Goal: Information Seeking & Learning: Learn about a topic

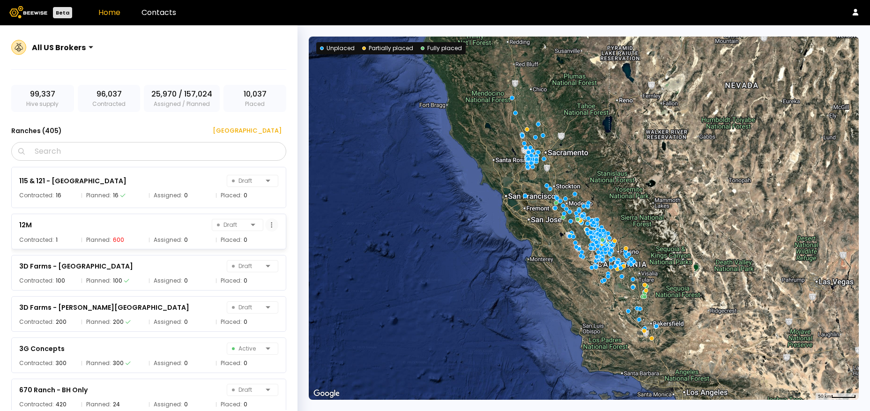
click at [271, 227] on icon at bounding box center [271, 225] width 1 height 6
click at [257, 248] on div "Grower dashboard" at bounding box center [245, 244] width 66 height 14
click at [178, 148] on input "Search" at bounding box center [152, 151] width 251 height 18
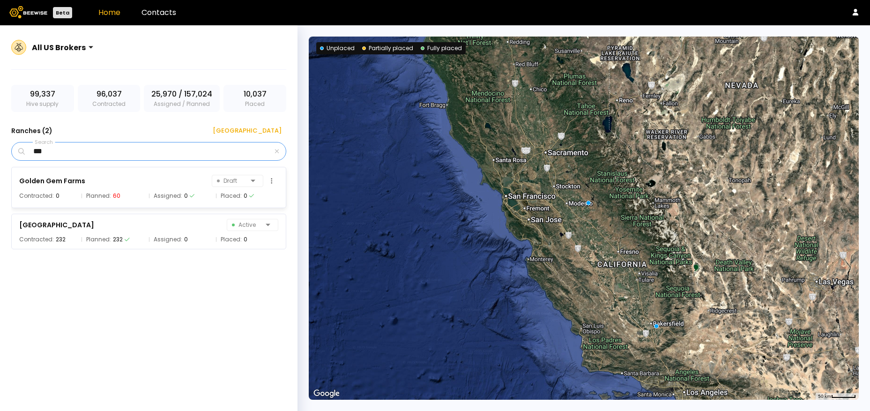
type input "***"
click at [61, 184] on div "Golden Gem Farms" at bounding box center [52, 180] width 66 height 11
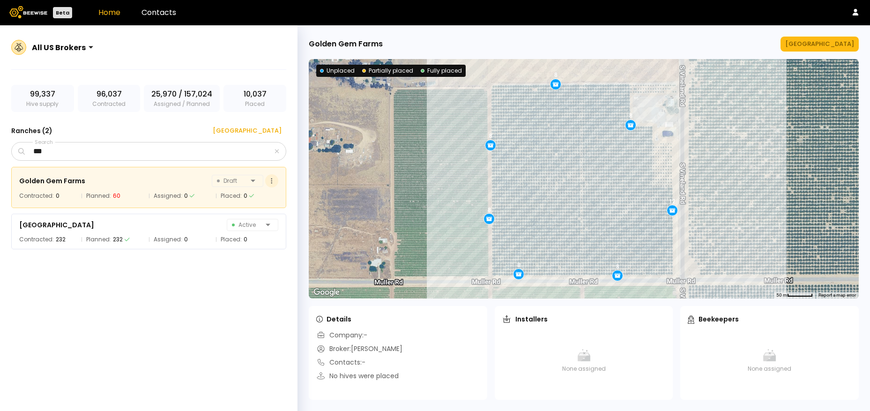
click at [271, 185] on button at bounding box center [271, 180] width 13 height 13
click at [247, 199] on div "Grower dashboard" at bounding box center [247, 200] width 66 height 14
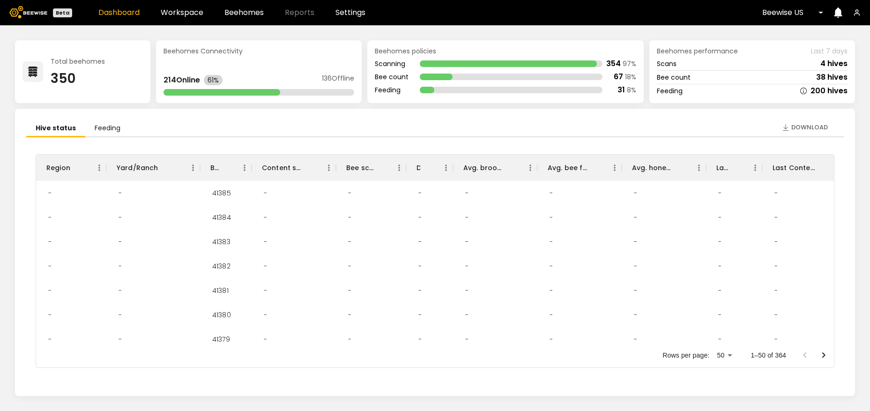
click at [113, 14] on link "Dashboard" at bounding box center [118, 12] width 41 height 7
click at [243, 13] on link "Beehomes" at bounding box center [243, 12] width 39 height 7
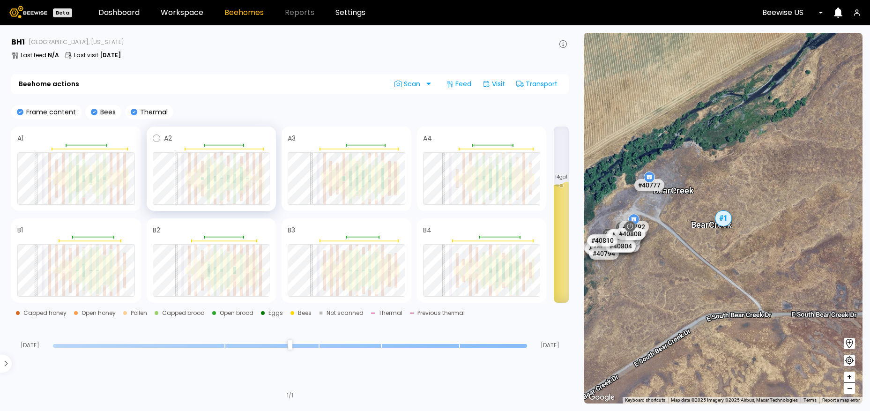
click at [222, 180] on div at bounding box center [221, 190] width 3 height 22
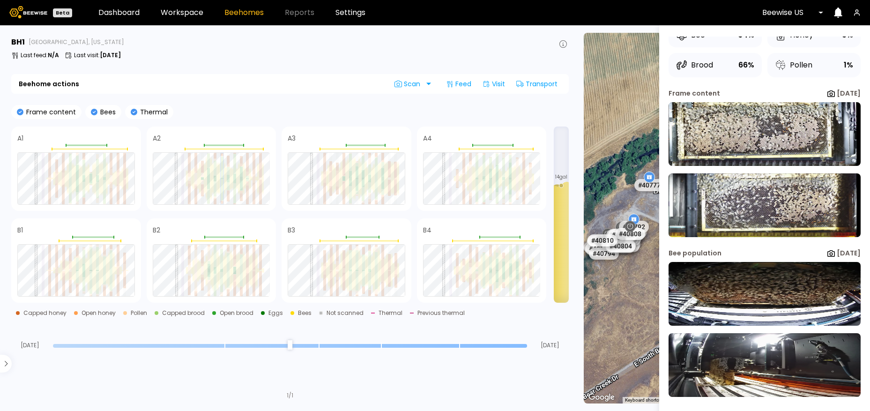
scroll to position [40, 0]
click at [739, 283] on img at bounding box center [765, 294] width 192 height 64
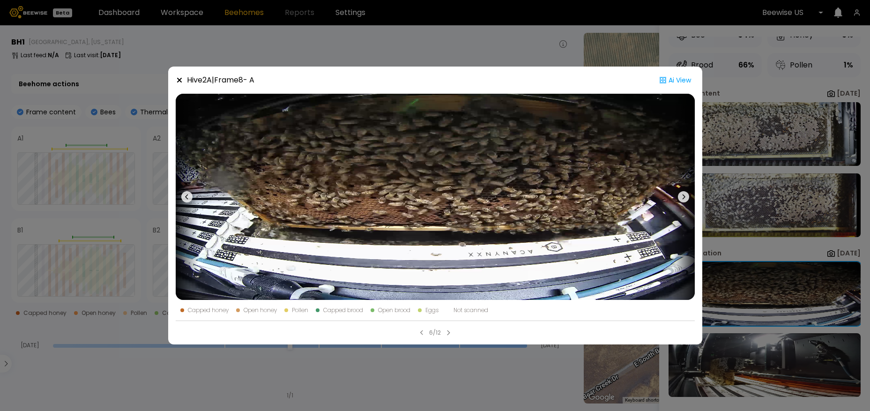
click at [742, 123] on div "Hive 2 A | Frame 8 - A Ai View Capped honey Open honey Pollen Capped brood Open…" at bounding box center [435, 205] width 870 height 411
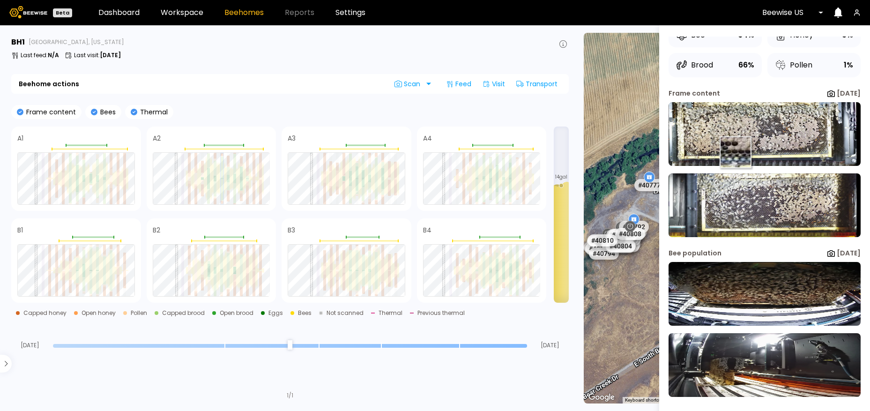
click at [735, 152] on img at bounding box center [765, 134] width 192 height 64
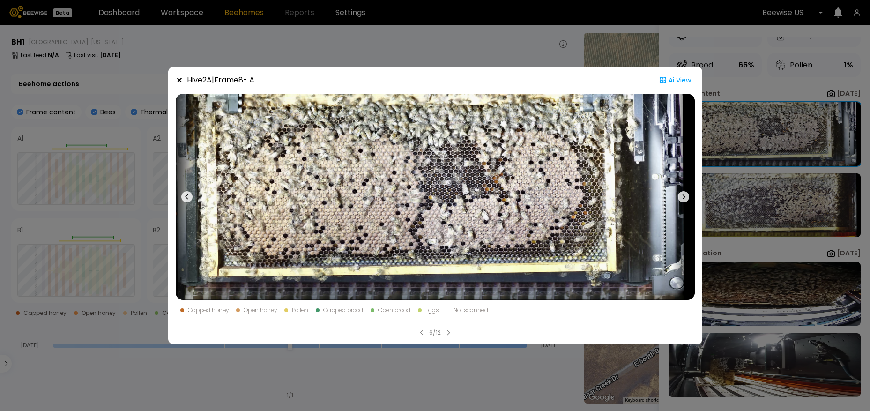
click at [697, 203] on div "Hive 2 A | Frame 8 - A Ai View Capped honey Open honey Pollen Capped brood Open…" at bounding box center [435, 206] width 534 height 278
